Goal: Navigation & Orientation: Find specific page/section

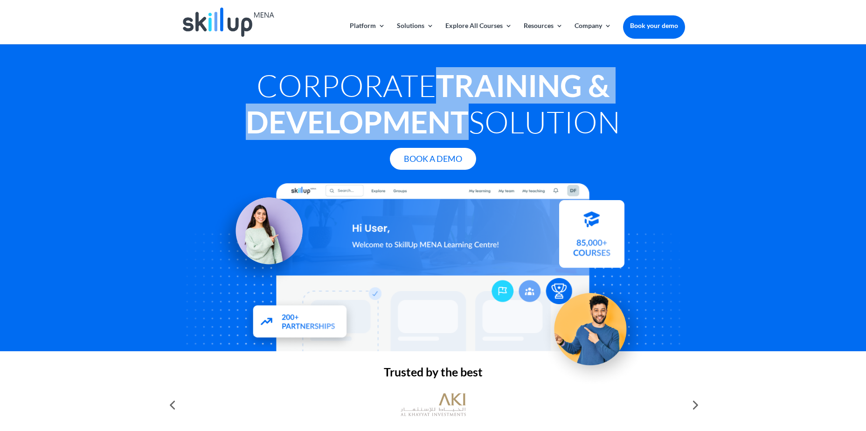
drag, startPoint x: 441, startPoint y: 77, endPoint x: 462, endPoint y: 120, distance: 47.5
click at [462, 120] on strong "Training & Development" at bounding box center [428, 103] width 364 height 73
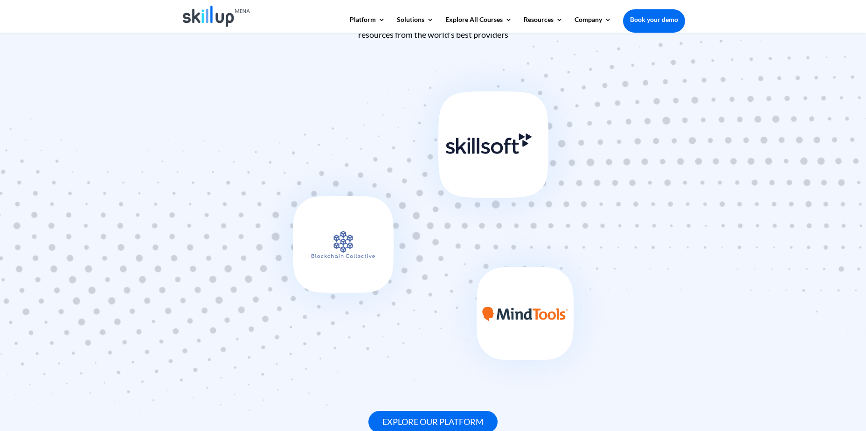
scroll to position [513, 0]
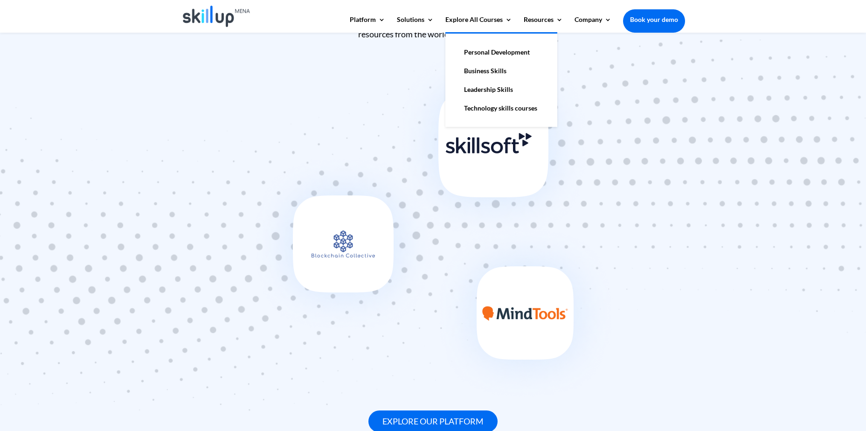
click at [476, 52] on link "Personal Development" at bounding box center [501, 52] width 93 height 19
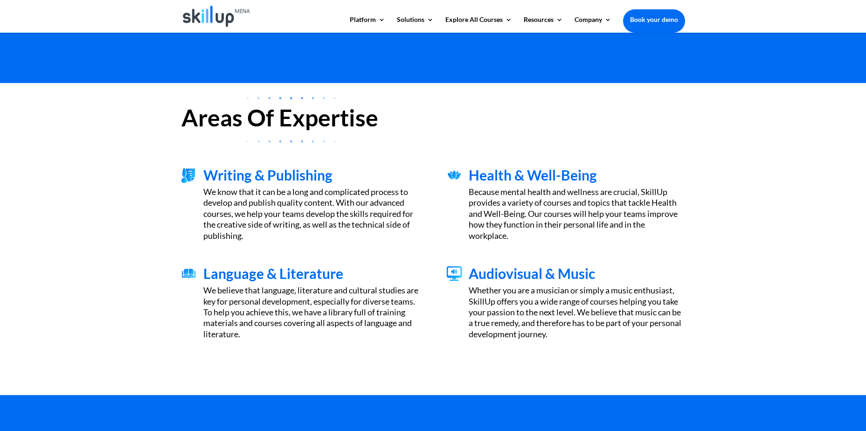
scroll to position [233, 0]
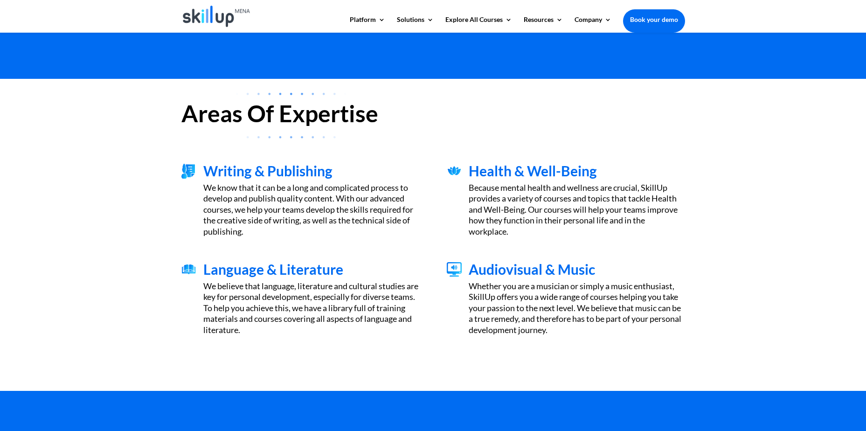
click at [289, 171] on span "Writing & Publishing" at bounding box center [267, 170] width 129 height 17
click at [517, 171] on span "Health & Well-Being" at bounding box center [532, 170] width 128 height 17
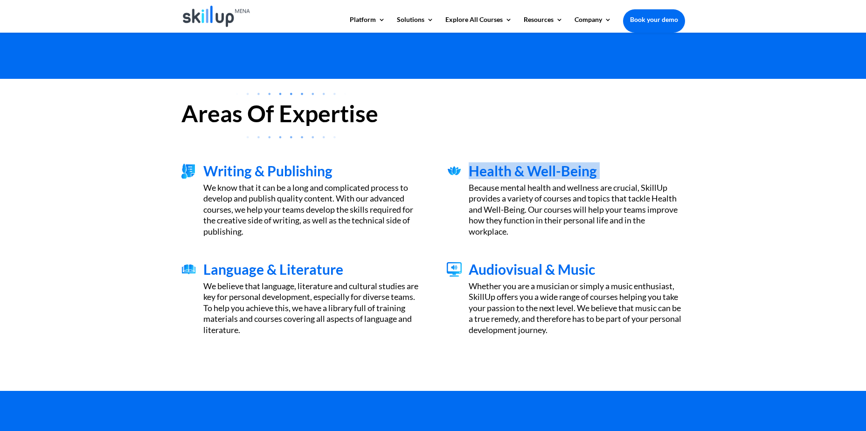
click at [517, 171] on span "Health & Well-Being" at bounding box center [532, 170] width 128 height 17
click at [269, 267] on span "Language & Literature" at bounding box center [273, 269] width 140 height 17
click at [545, 266] on span "Audiovisual & Music" at bounding box center [531, 269] width 126 height 17
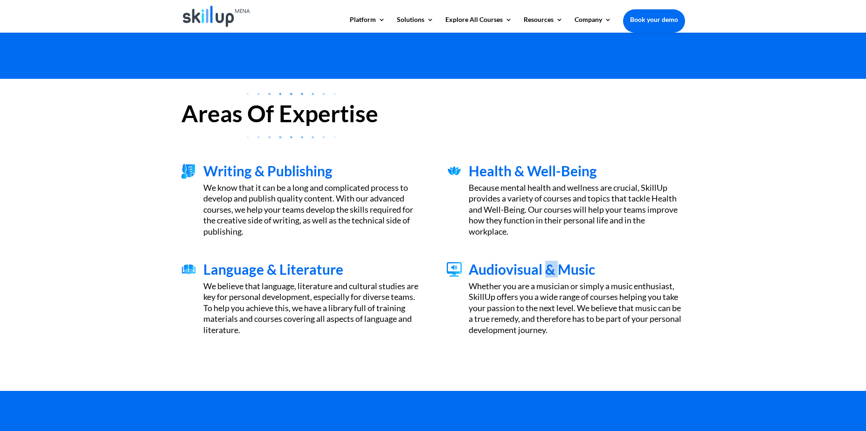
click at [545, 266] on span "Audiovisual & Music" at bounding box center [531, 269] width 126 height 17
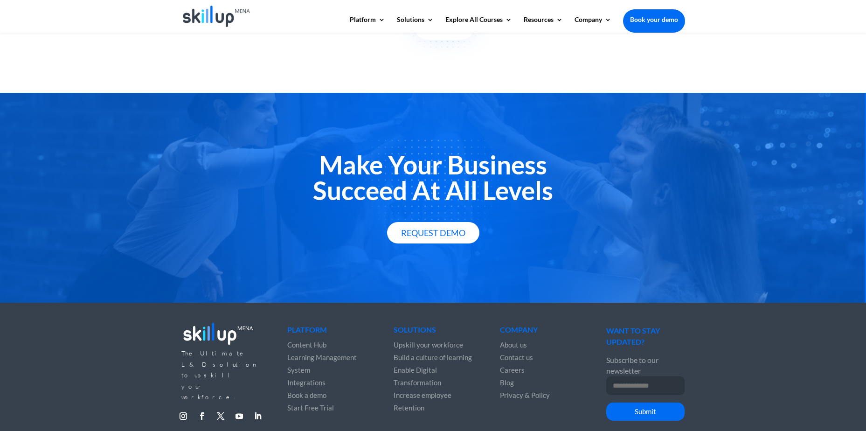
scroll to position [1204, 0]
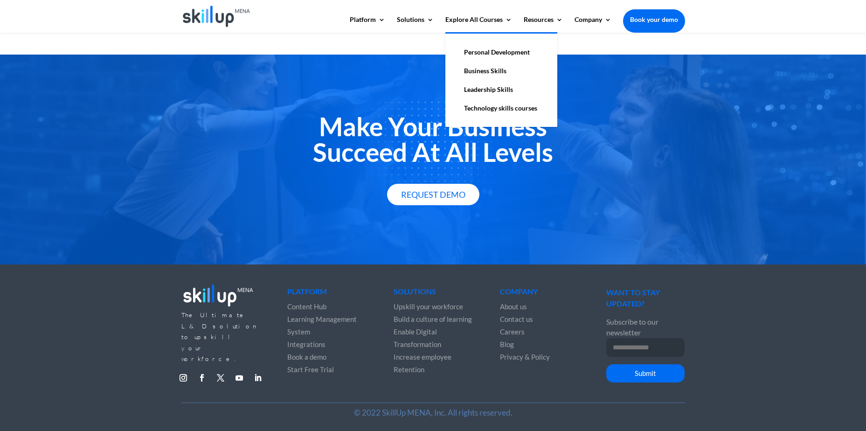
click at [480, 106] on link "Technology skills courses" at bounding box center [501, 108] width 93 height 19
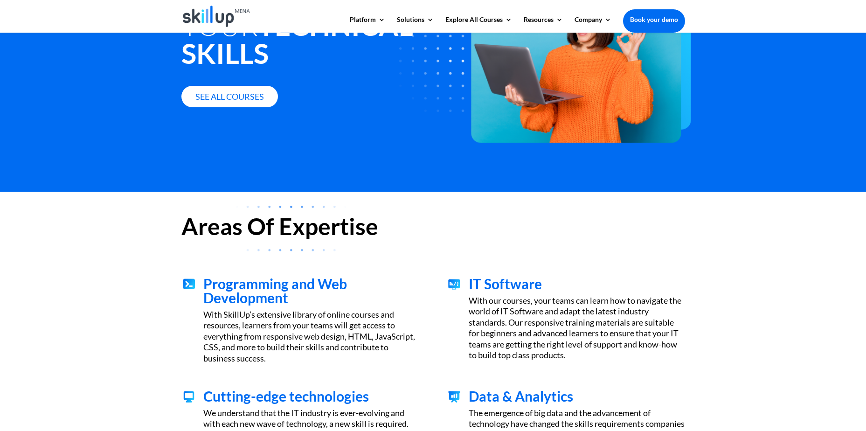
scroll to position [140, 0]
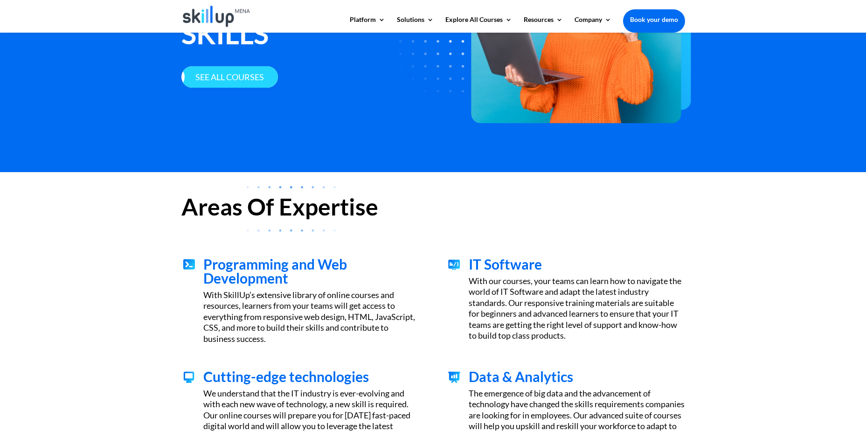
click at [228, 81] on link "See all courses" at bounding box center [229, 77] width 96 height 22
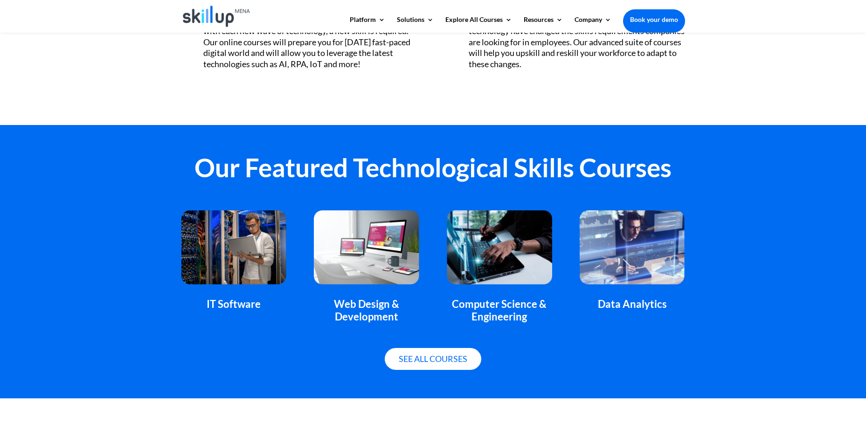
scroll to position [559, 0]
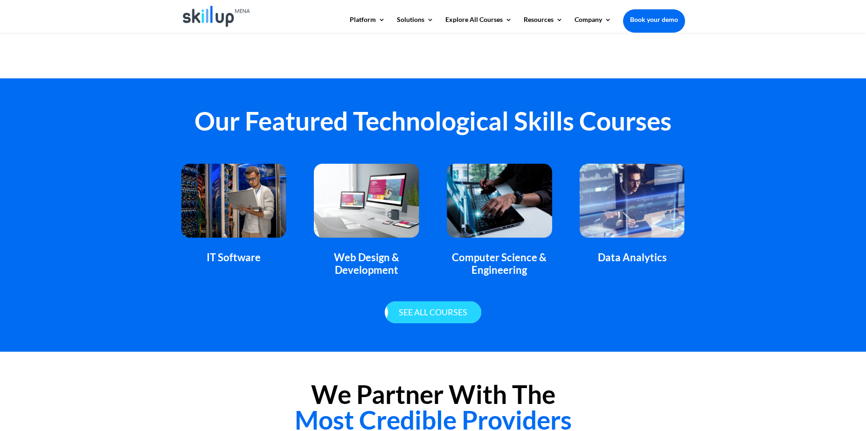
click at [434, 315] on link "See all courses" at bounding box center [433, 312] width 96 height 22
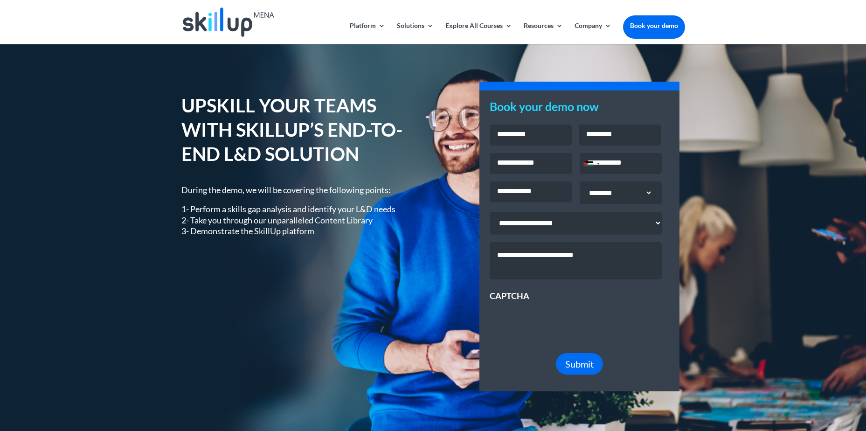
click at [301, 290] on div "UPSKILL YOUR TEAMS WITH SKILLUP’S END-TO-END L&D SOLUTION During the demo, we w…" at bounding box center [432, 242] width 503 height 324
click at [588, 166] on div "Jordan +962" at bounding box center [588, 163] width 9 height 5
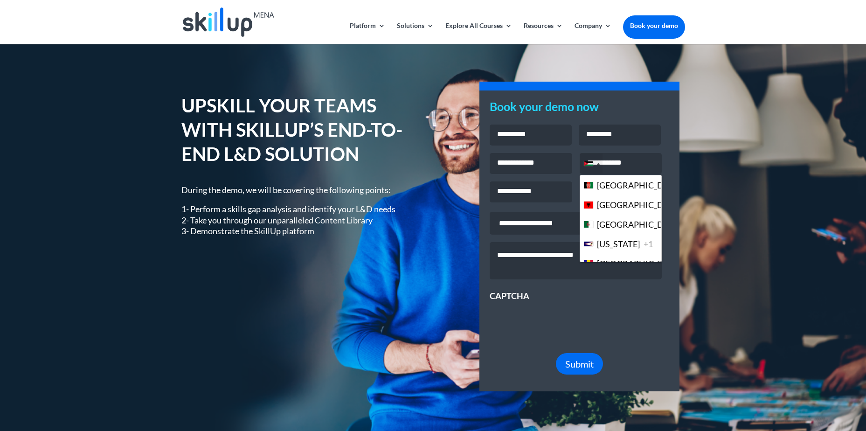
scroll to position [2533, 0]
click at [588, 166] on div "Jordan +962" at bounding box center [588, 163] width 9 height 5
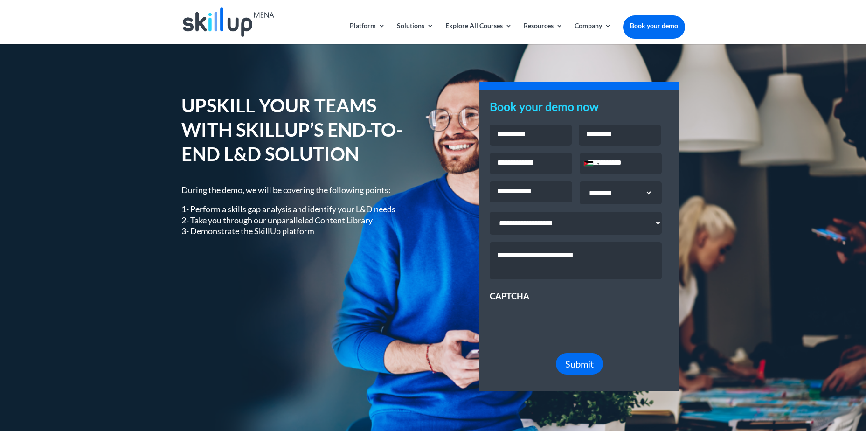
click at [206, 249] on div "UPSKILL YOUR TEAMS WITH SKILLUP’S END-TO-END L&D SOLUTION During the demo, we w…" at bounding box center [300, 171] width 238 height 158
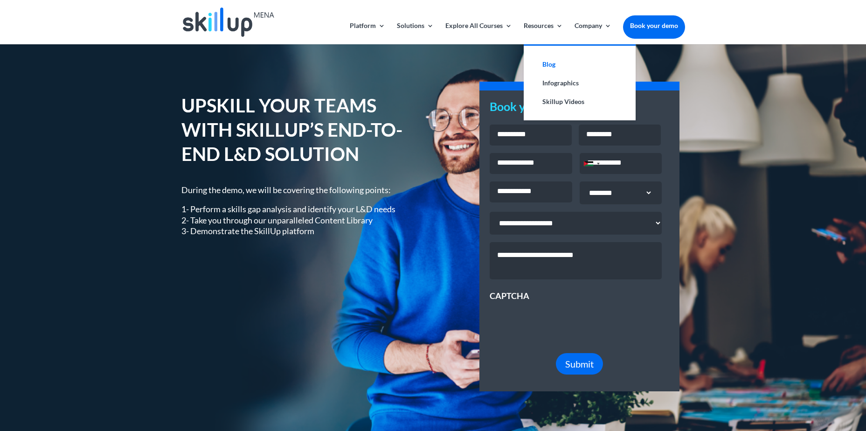
click at [551, 63] on link "Blog" at bounding box center [579, 64] width 93 height 19
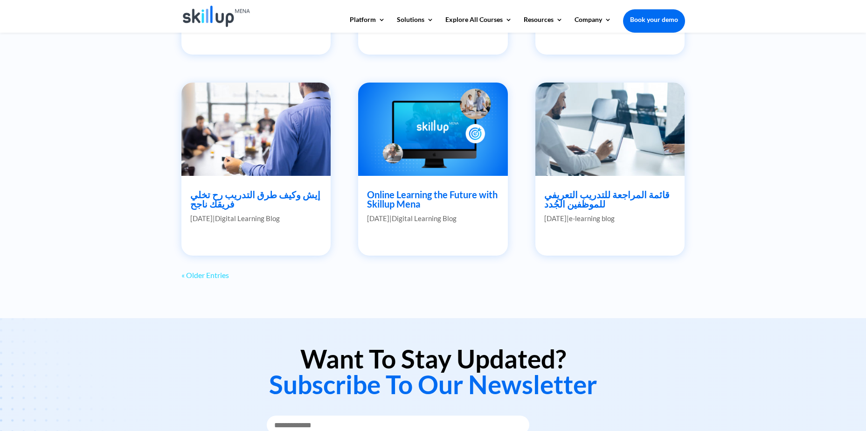
scroll to position [792, 0]
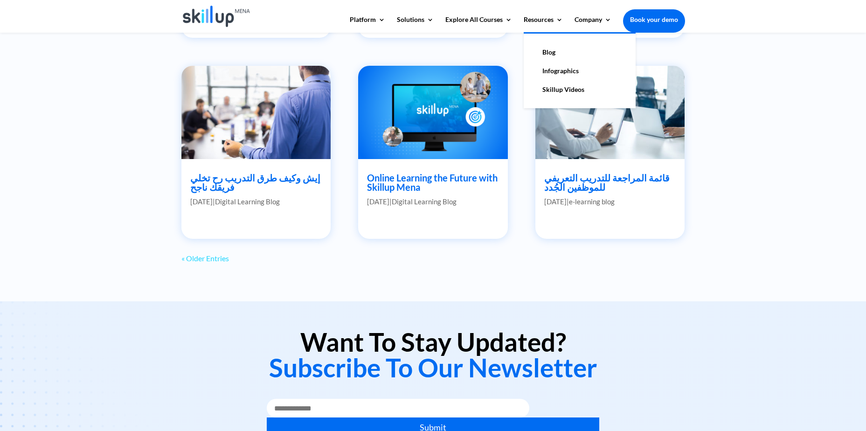
click at [565, 72] on link "Infographics" at bounding box center [579, 71] width 93 height 19
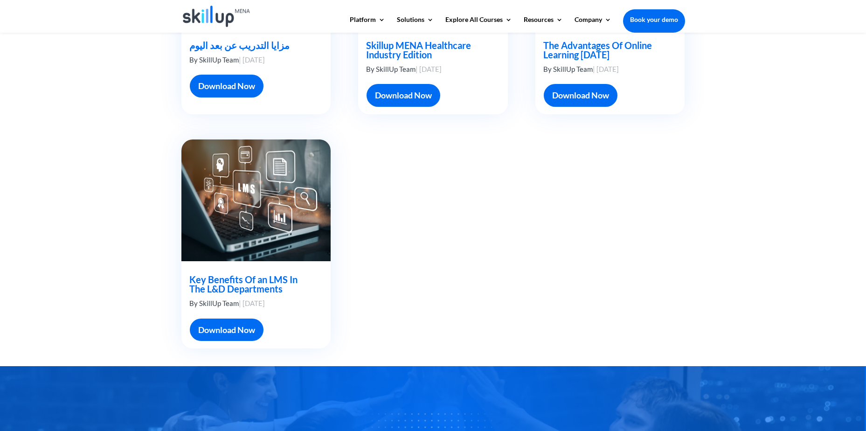
scroll to position [653, 0]
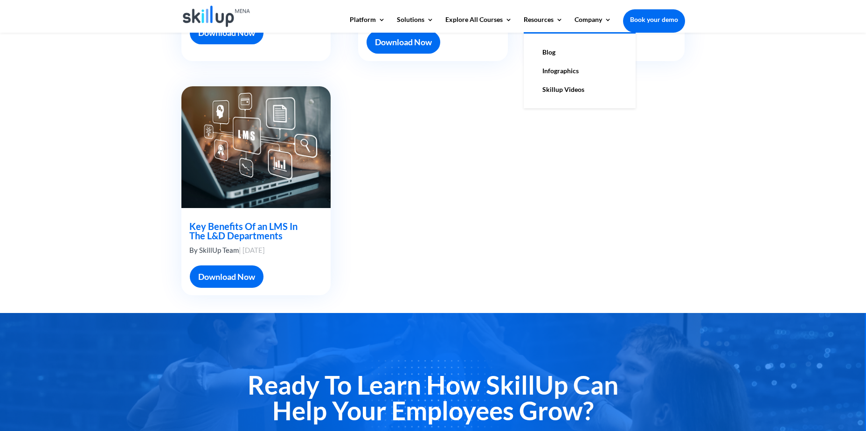
click at [550, 88] on link "Skillup Videos" at bounding box center [579, 89] width 93 height 19
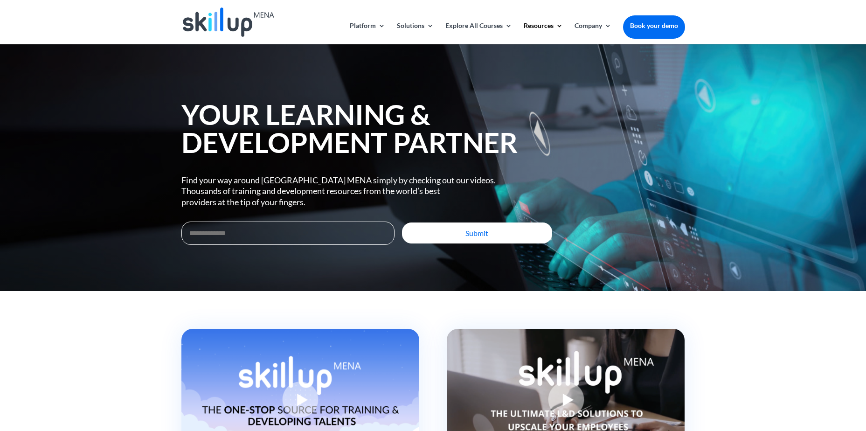
click at [226, 117] on h1 "YOUR LEARNING & DEVELOPMENT PARTNER" at bounding box center [366, 130] width 371 height 61
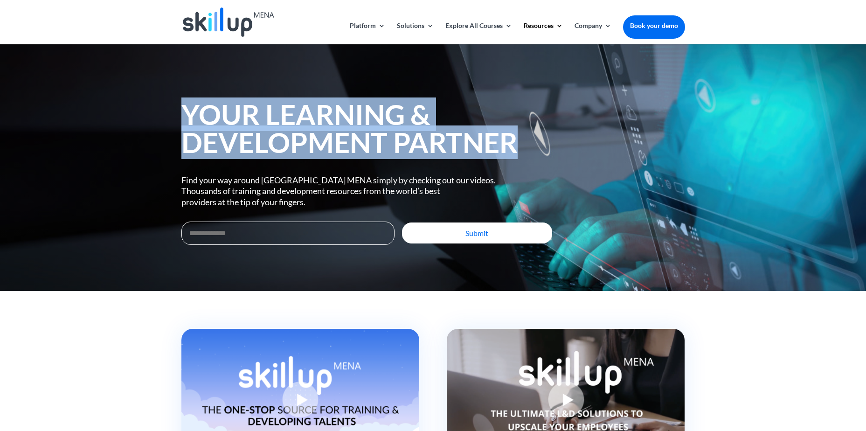
click at [226, 117] on h1 "YOUR LEARNING & DEVELOPMENT PARTNER" at bounding box center [366, 130] width 371 height 61
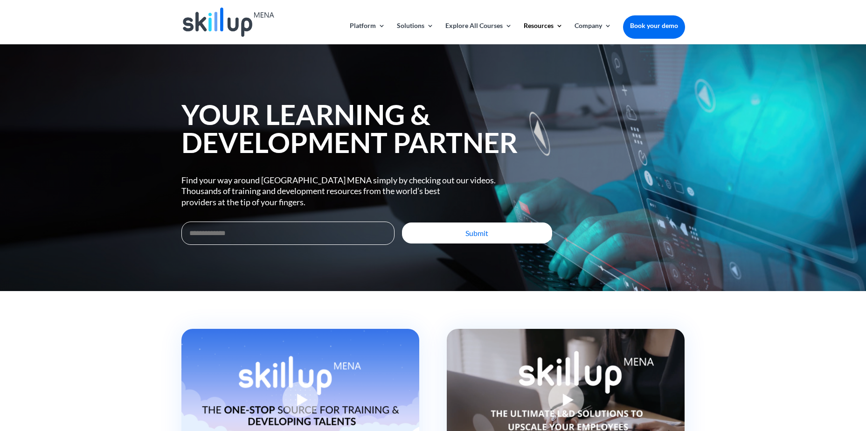
click at [201, 180] on span "Find your way around SkillUp MENA simply by checking out our videos." at bounding box center [338, 180] width 314 height 10
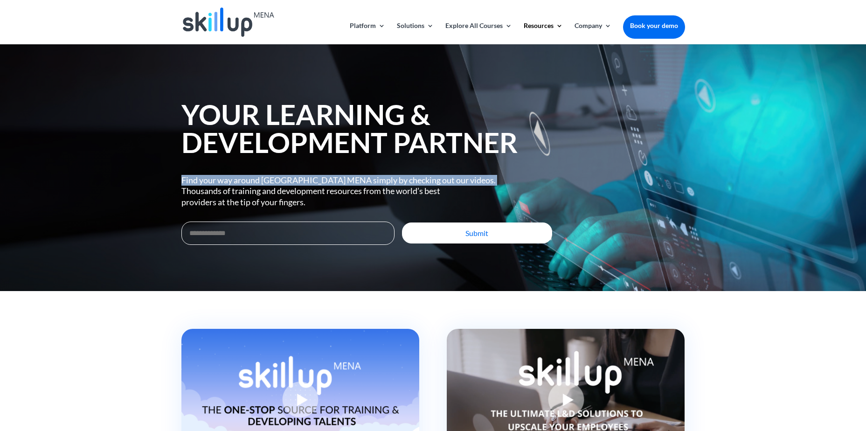
click at [201, 180] on span "Find your way around SkillUp MENA simply by checking out our videos." at bounding box center [338, 180] width 314 height 10
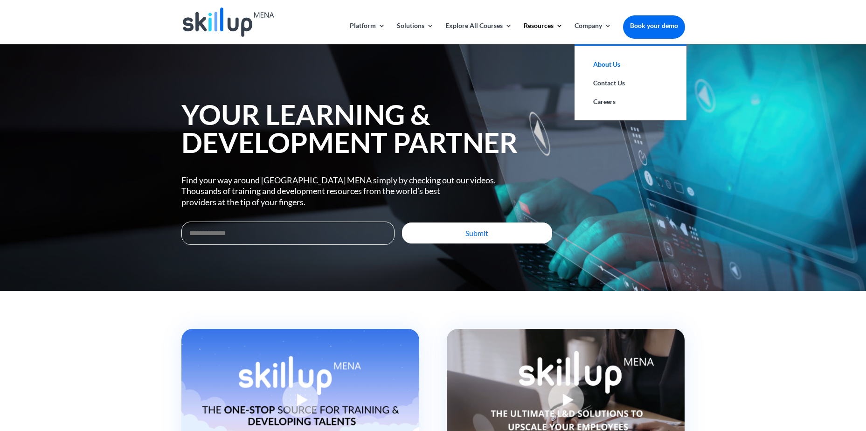
drag, startPoint x: 610, startPoint y: 64, endPoint x: 603, endPoint y: 64, distance: 6.5
click at [610, 64] on link "About Us" at bounding box center [630, 64] width 93 height 19
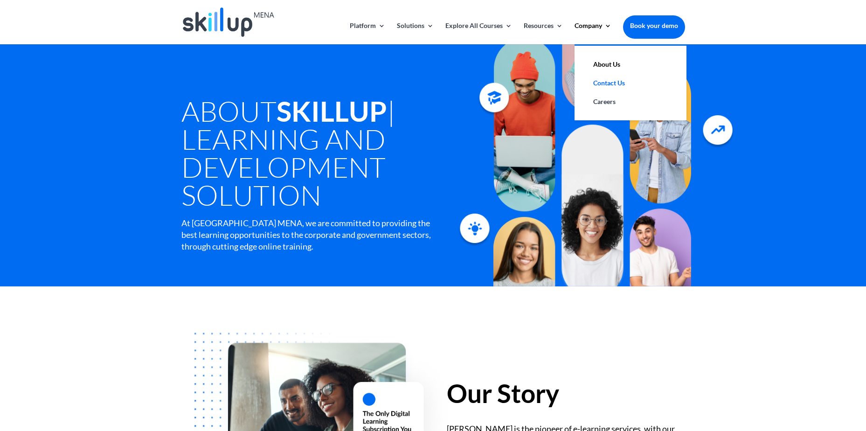
drag, startPoint x: 610, startPoint y: 81, endPoint x: 603, endPoint y: 86, distance: 8.6
click at [610, 81] on link "Contact Us" at bounding box center [630, 83] width 93 height 19
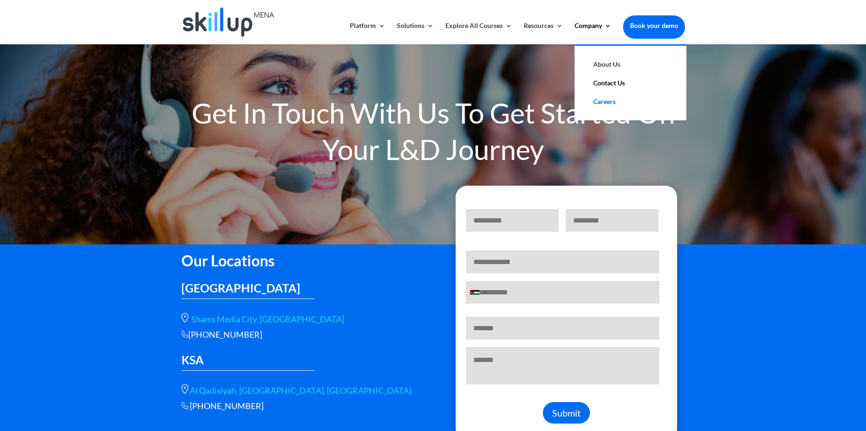
click at [606, 99] on link "Careers" at bounding box center [630, 101] width 93 height 19
